Goal: Transaction & Acquisition: Purchase product/service

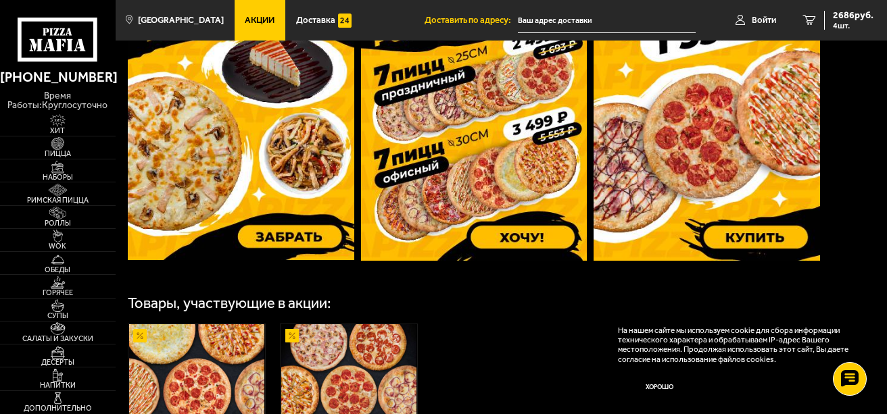
scroll to position [541, 0]
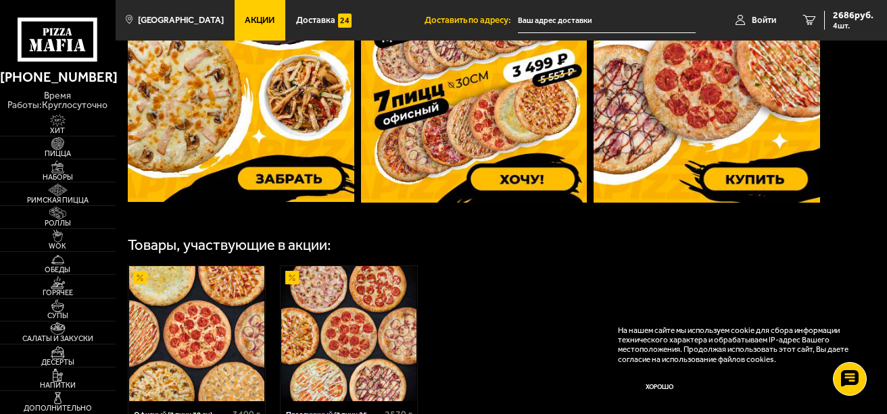
click at [51, 34] on use at bounding box center [51, 31] width 3 height 7
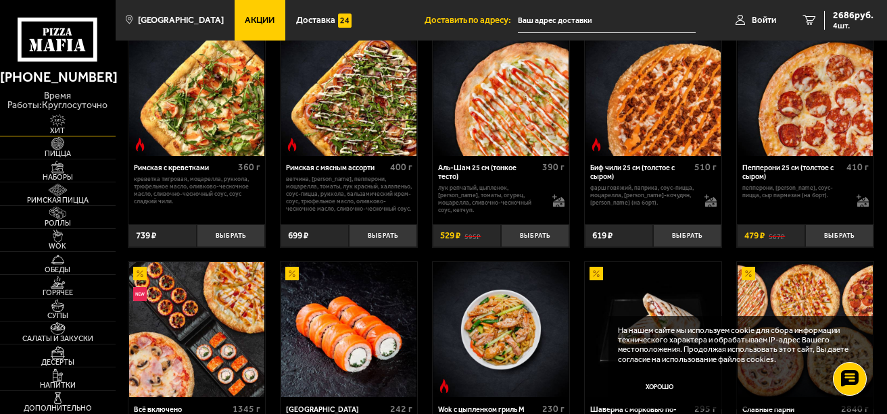
scroll to position [473, 0]
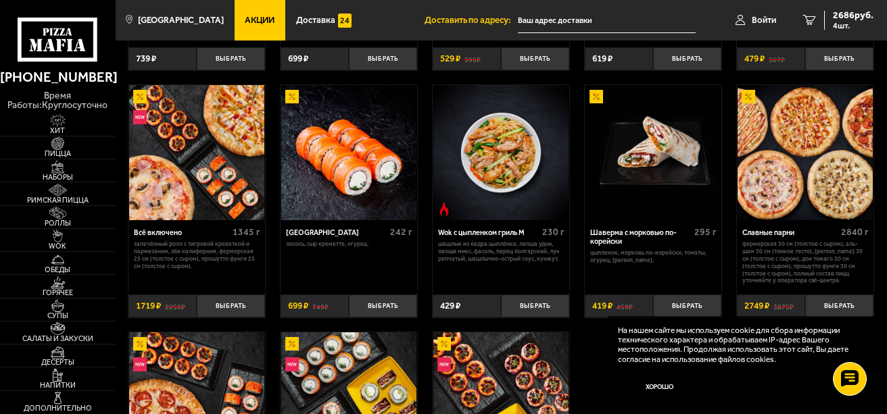
click at [59, 27] on icon at bounding box center [58, 40] width 80 height 44
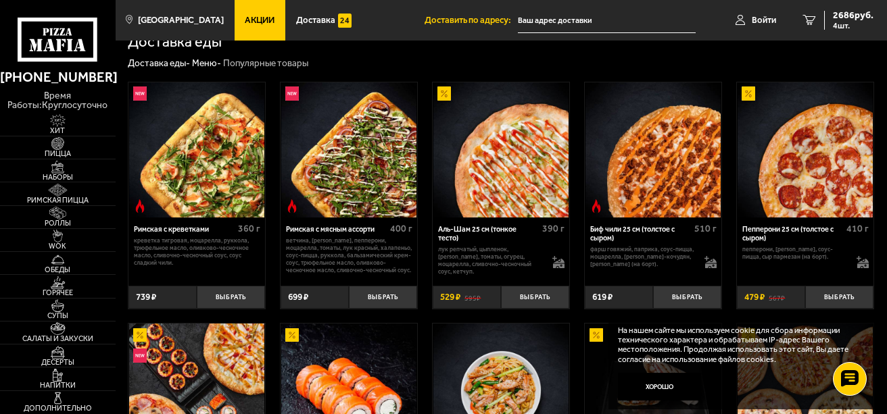
scroll to position [338, 0]
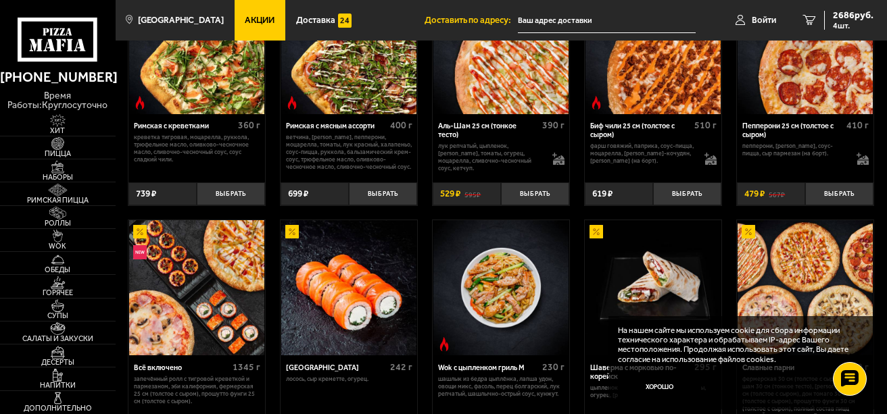
click at [67, 48] on icon at bounding box center [58, 40] width 80 height 44
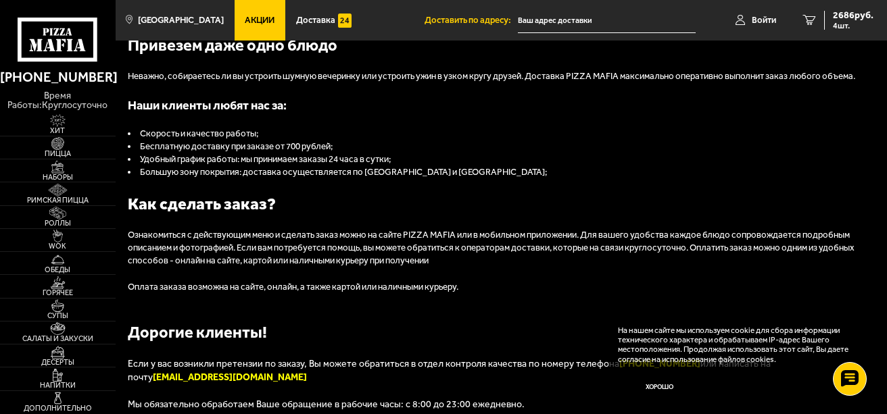
scroll to position [1149, 0]
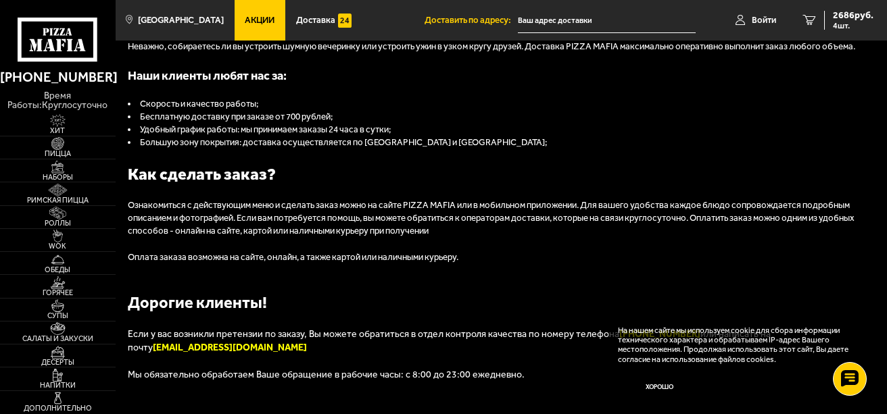
click at [518, 337] on span "Если у вас возникли претензии по заказу, Вы можете обратиться в отдел контроля …" at bounding box center [373, 333] width 491 height 11
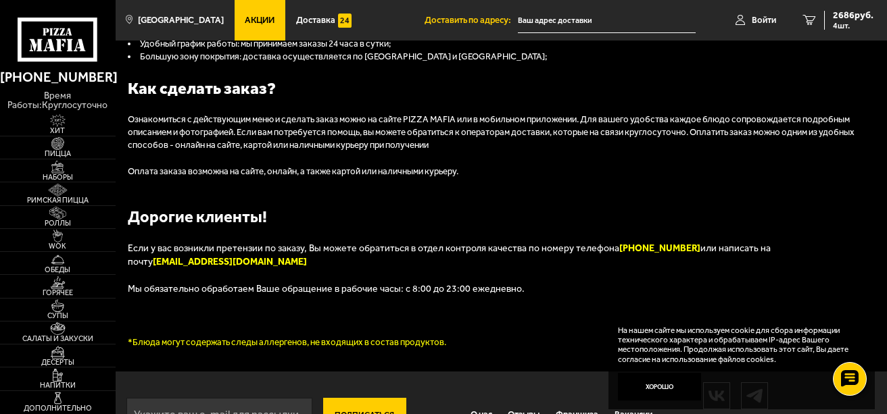
scroll to position [1268, 0]
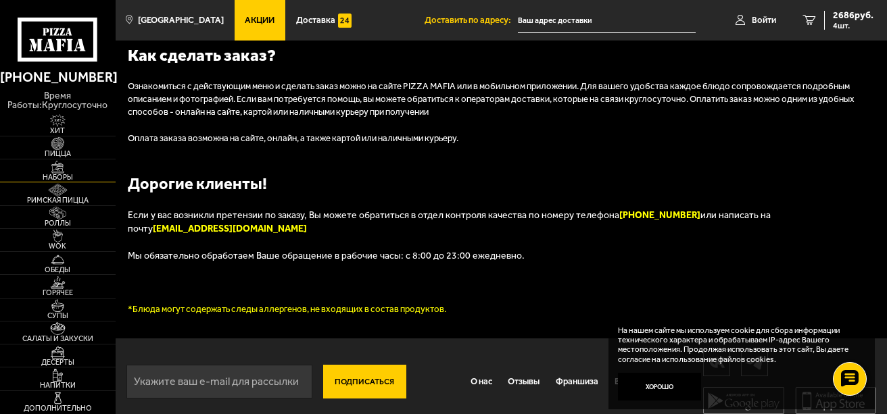
click at [63, 169] on img at bounding box center [57, 167] width 35 height 13
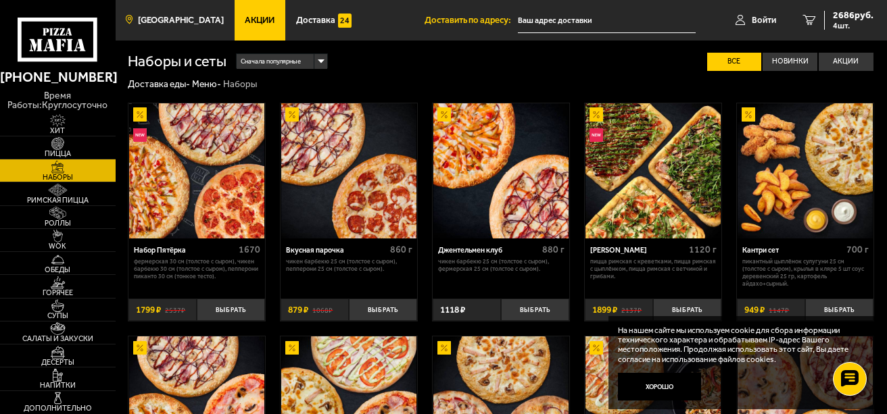
click at [174, 18] on span "[GEOGRAPHIC_DATA]" at bounding box center [181, 20] width 86 height 9
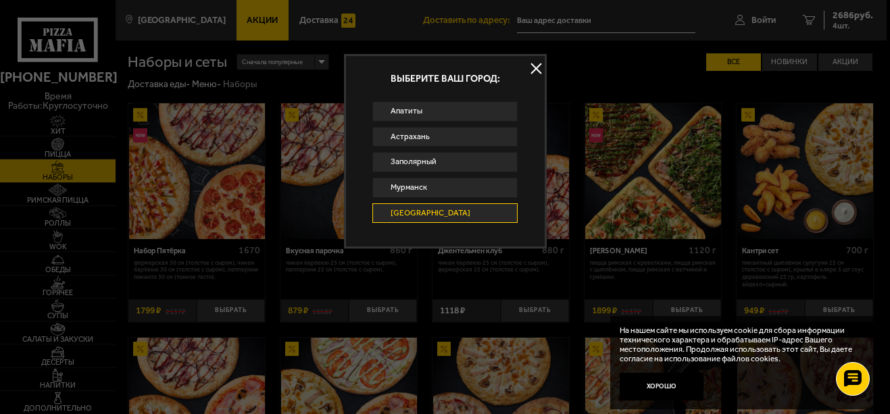
click at [540, 70] on button at bounding box center [536, 69] width 20 height 20
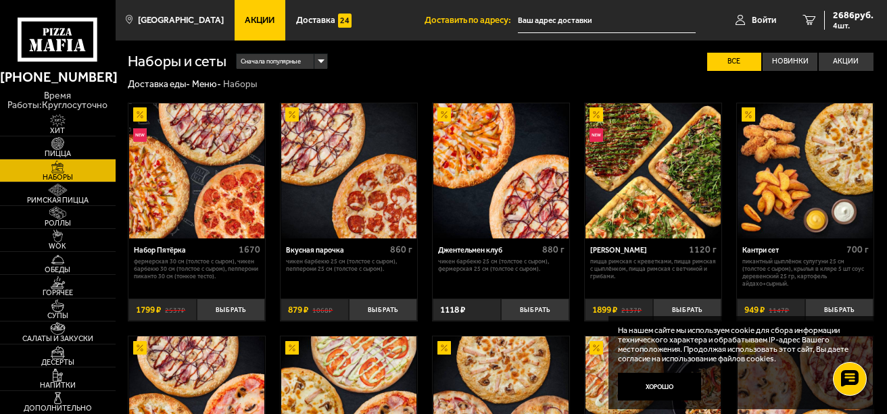
click at [201, 158] on img at bounding box center [196, 170] width 135 height 135
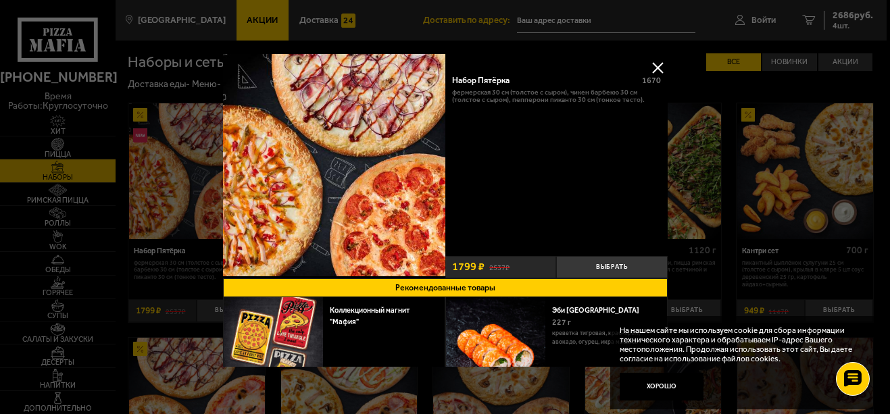
click at [658, 65] on button at bounding box center [657, 67] width 20 height 20
